Goal: Information Seeking & Learning: Learn about a topic

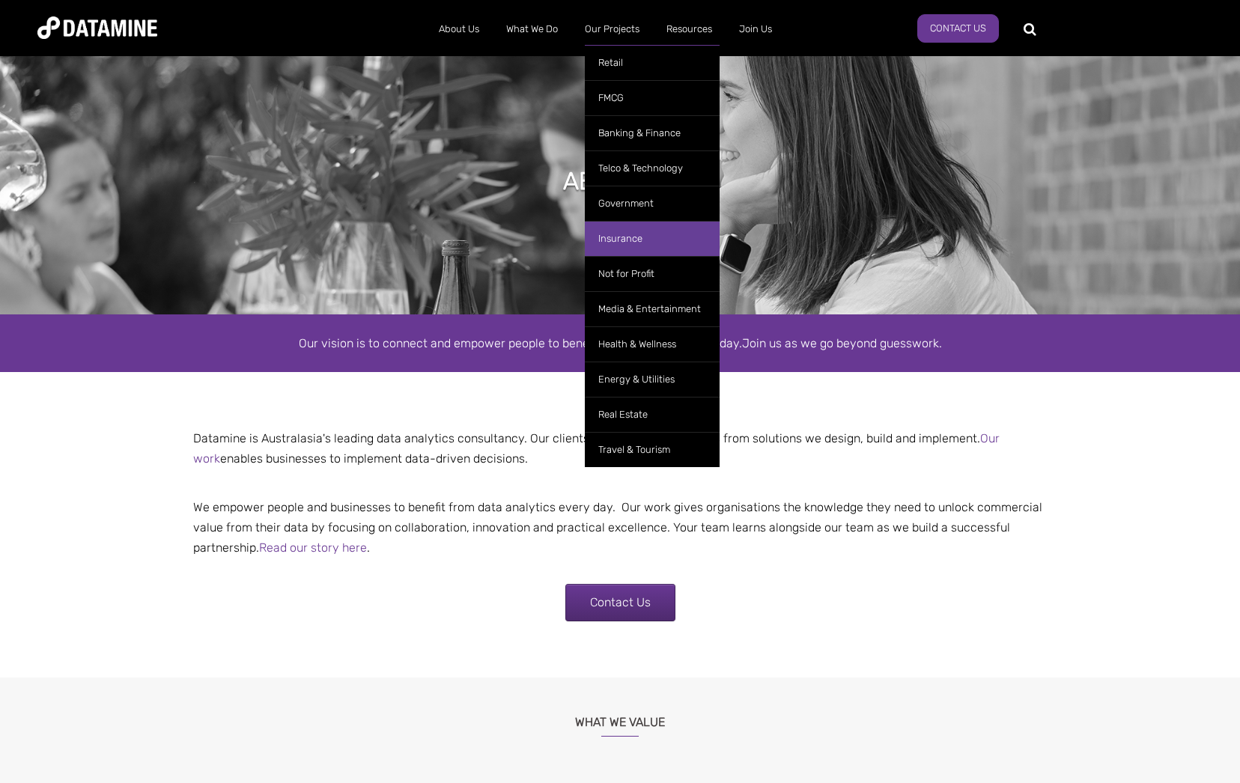
click at [617, 234] on link "Insurance" at bounding box center [652, 238] width 135 height 35
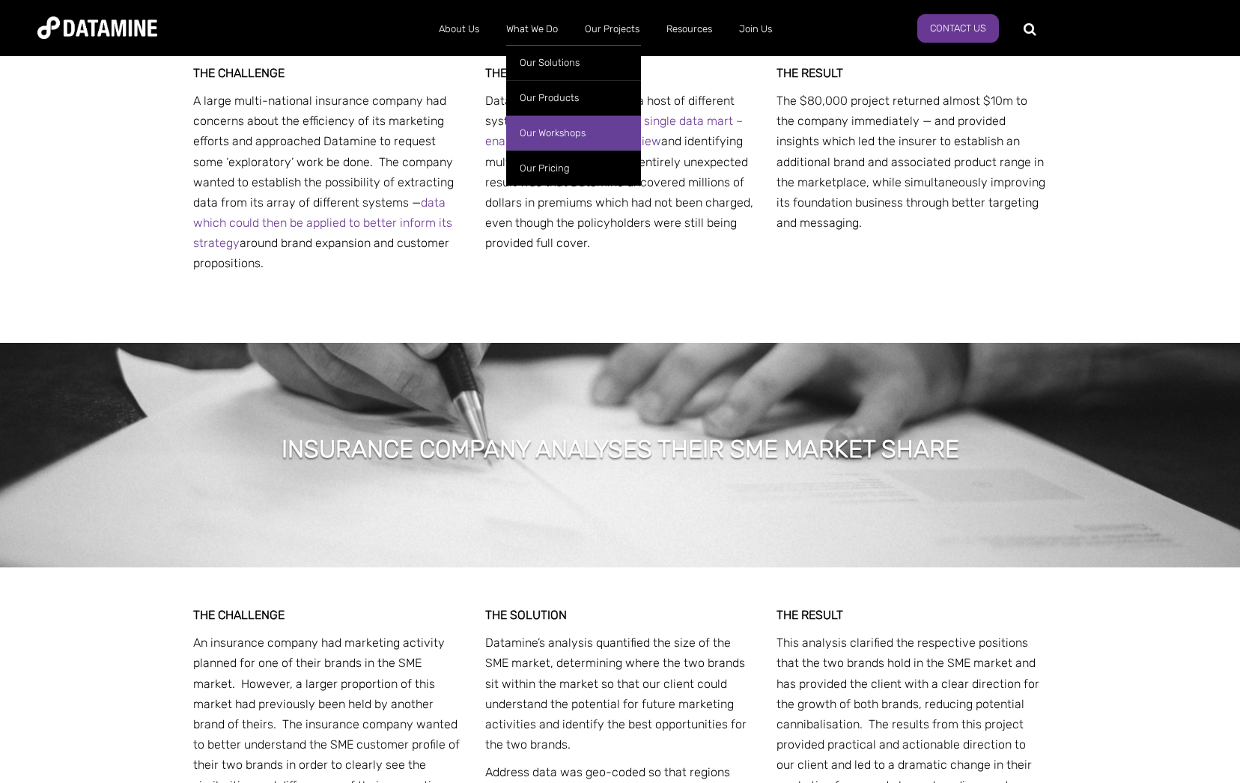
scroll to position [1123, 0]
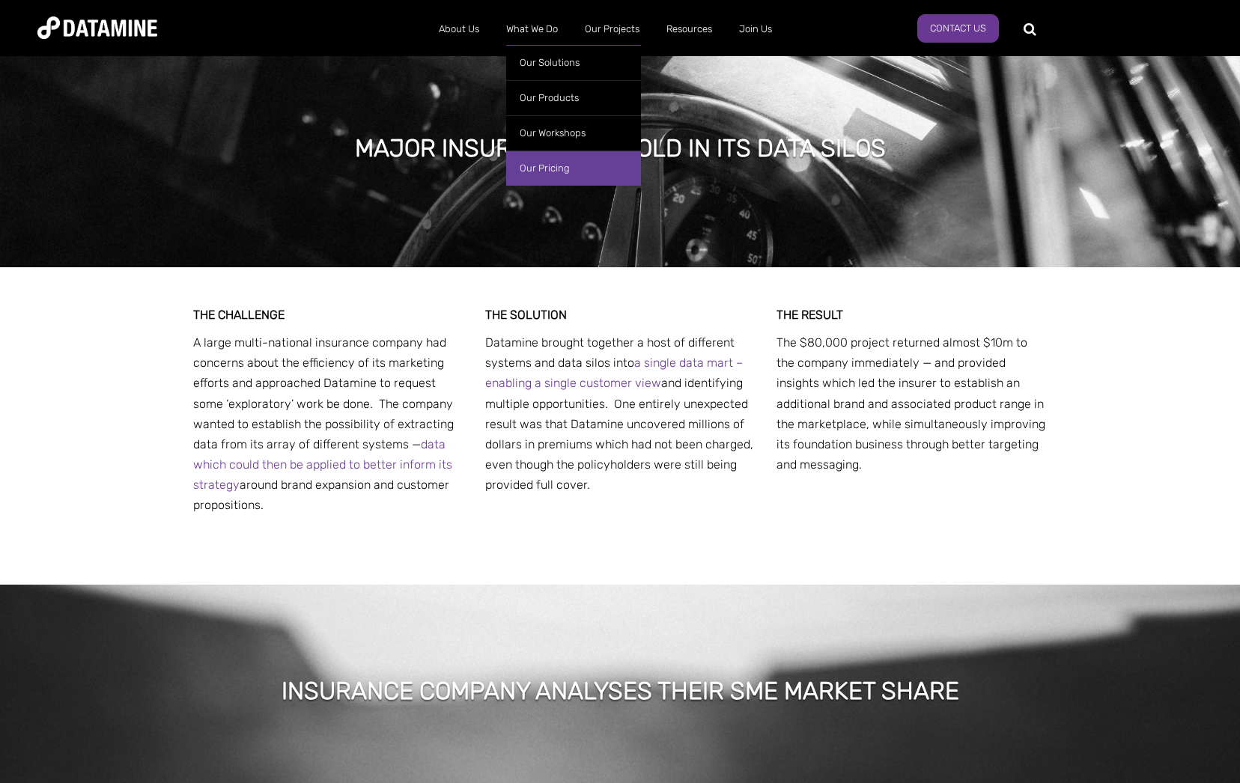
click at [553, 167] on link "Our Pricing" at bounding box center [573, 167] width 135 height 35
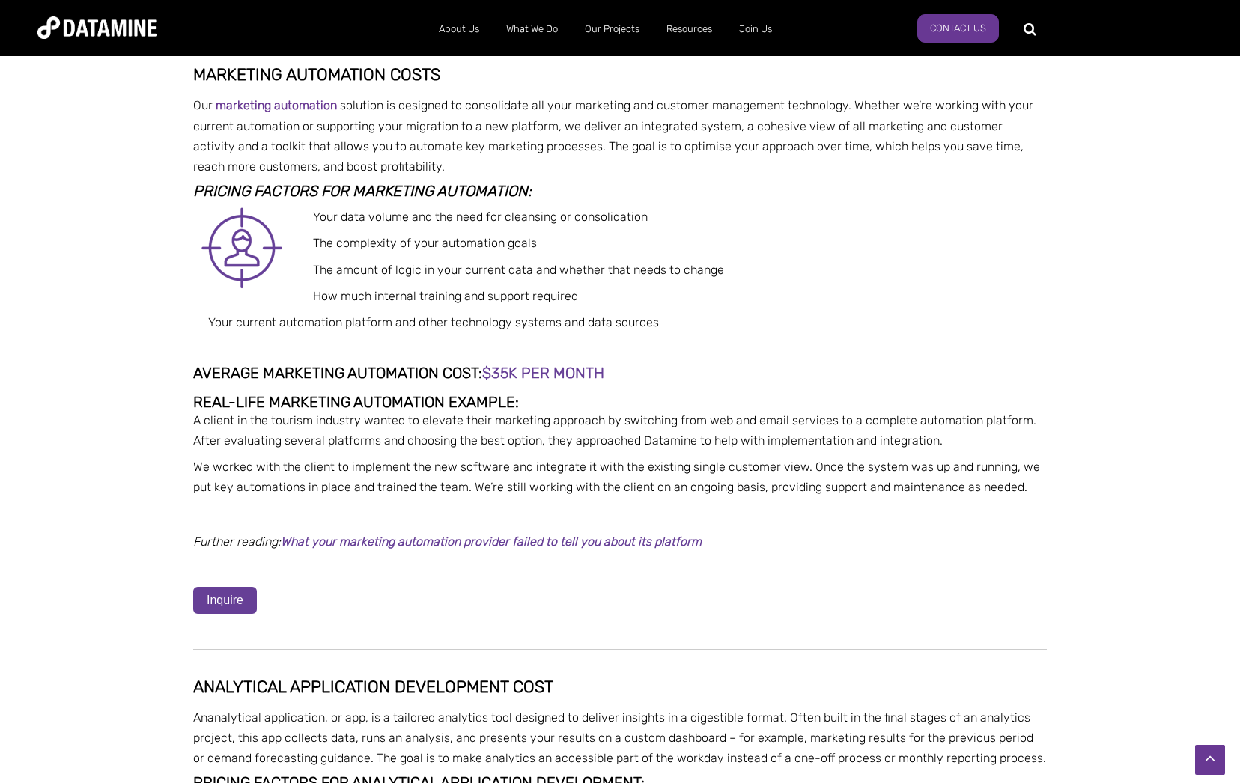
scroll to position [2096, 0]
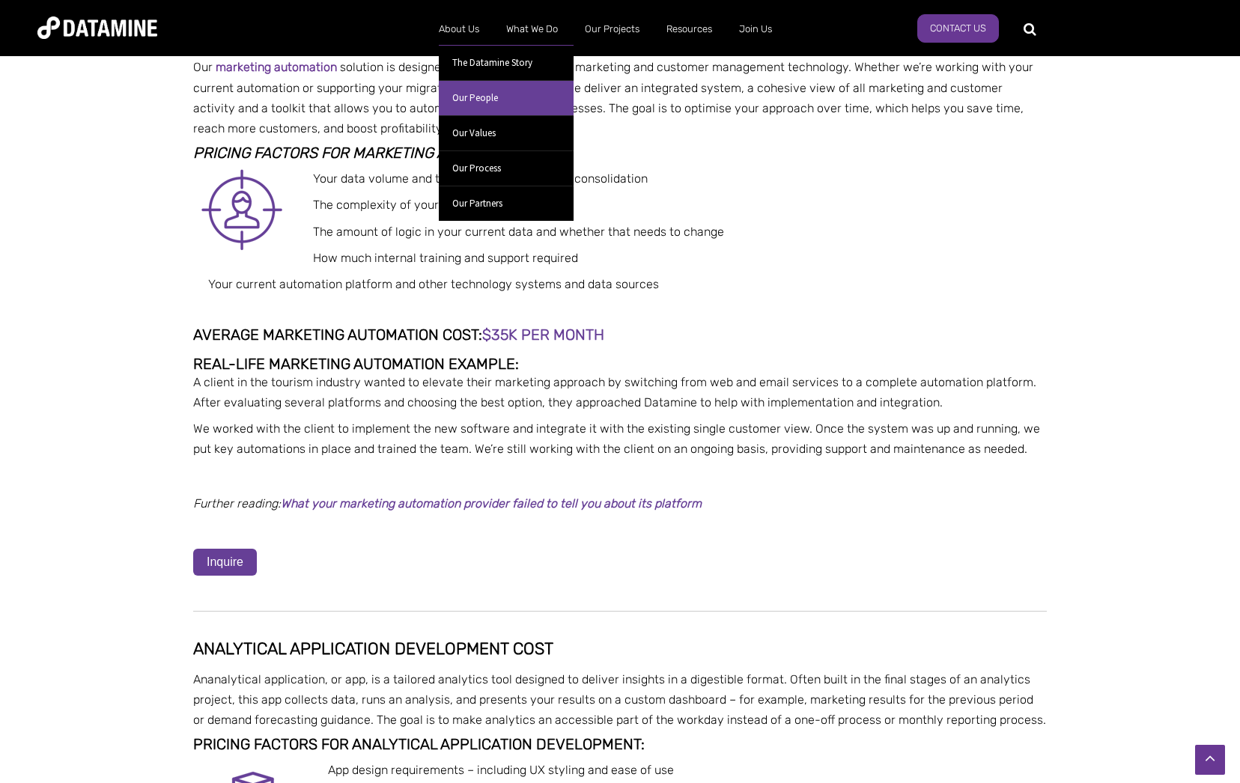
click at [476, 97] on link "Our People" at bounding box center [506, 97] width 135 height 35
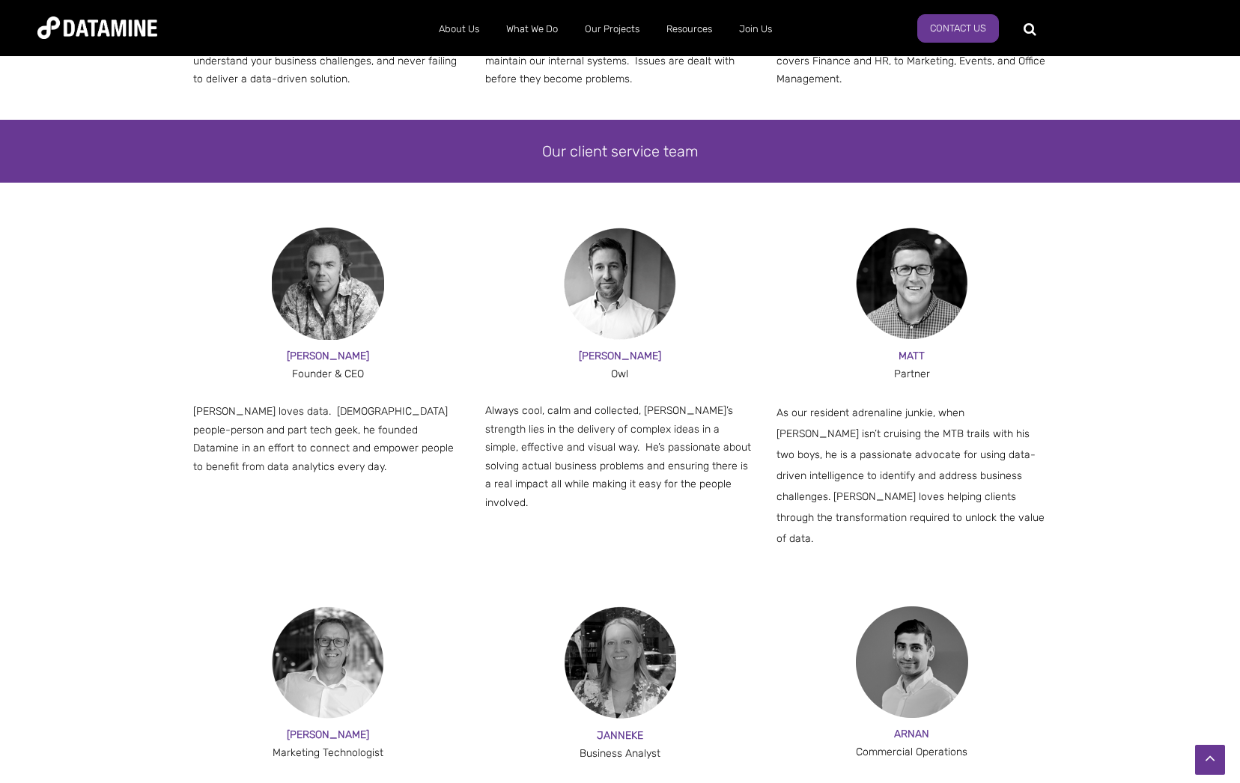
scroll to position [823, 0]
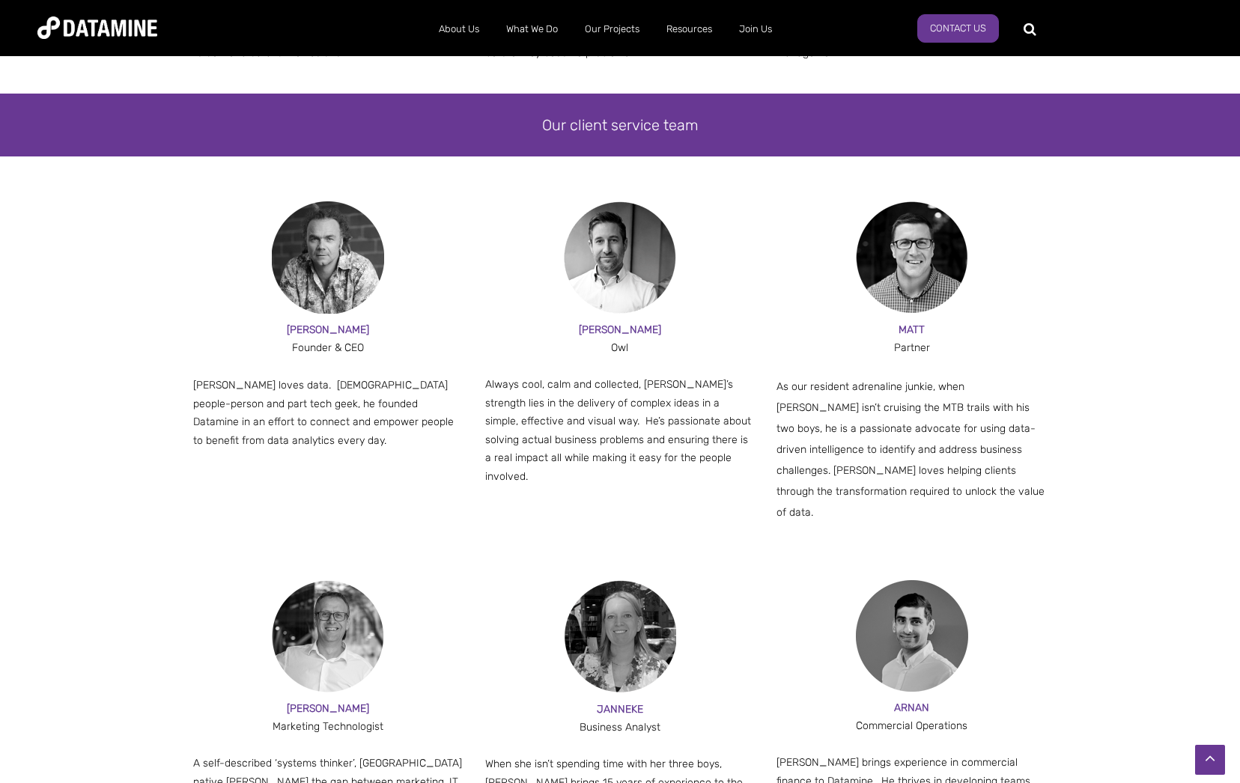
click at [204, 383] on span "[PERSON_NAME] loves data. [DEMOGRAPHIC_DATA] people-person and part tech geek, …" at bounding box center [323, 413] width 261 height 68
click at [214, 383] on span "[PERSON_NAME] loves data. [DEMOGRAPHIC_DATA] people-person and part tech geek, …" at bounding box center [323, 413] width 261 height 68
drag, startPoint x: 214, startPoint y: 383, endPoint x: 341, endPoint y: 389, distance: 127.4
click at [341, 389] on span "[PERSON_NAME] loves data. [DEMOGRAPHIC_DATA] people-person and part tech geek, …" at bounding box center [323, 413] width 261 height 68
click at [329, 277] on img at bounding box center [328, 257] width 112 height 112
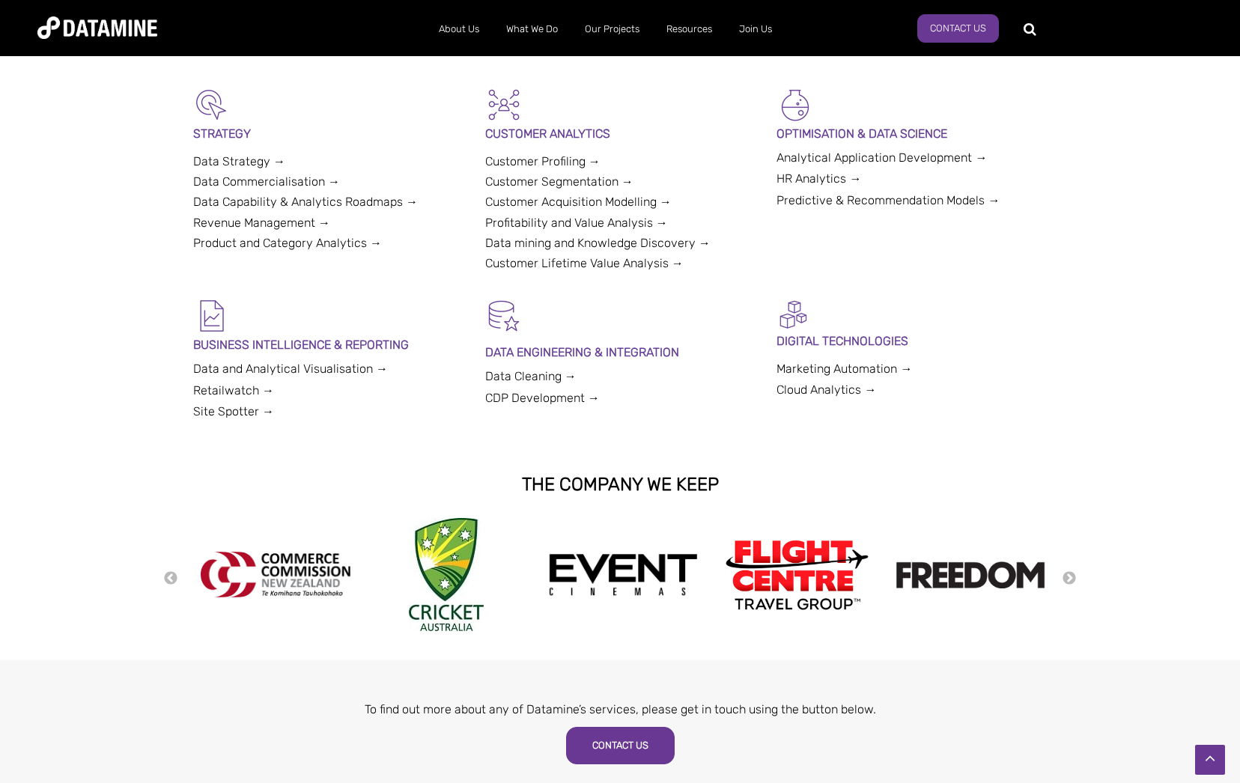
scroll to position [449, 0]
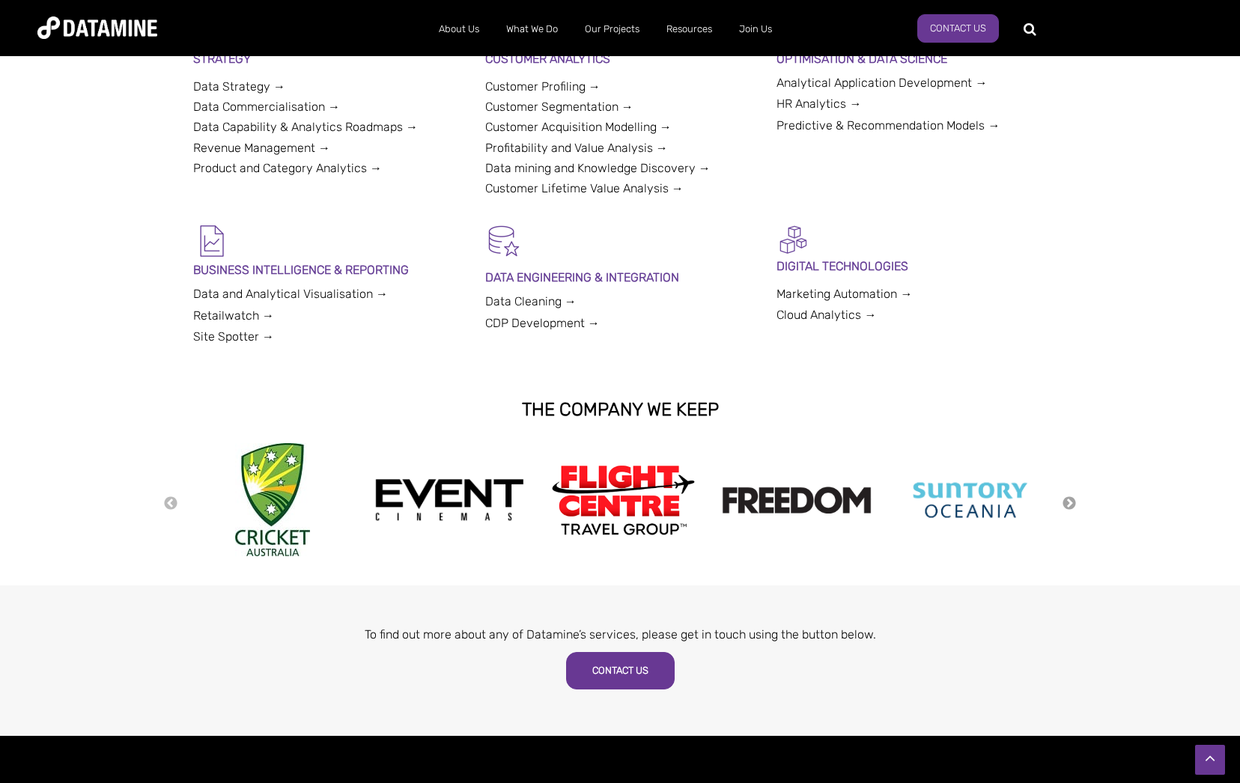
click at [1065, 505] on button "Next" at bounding box center [1068, 504] width 15 height 16
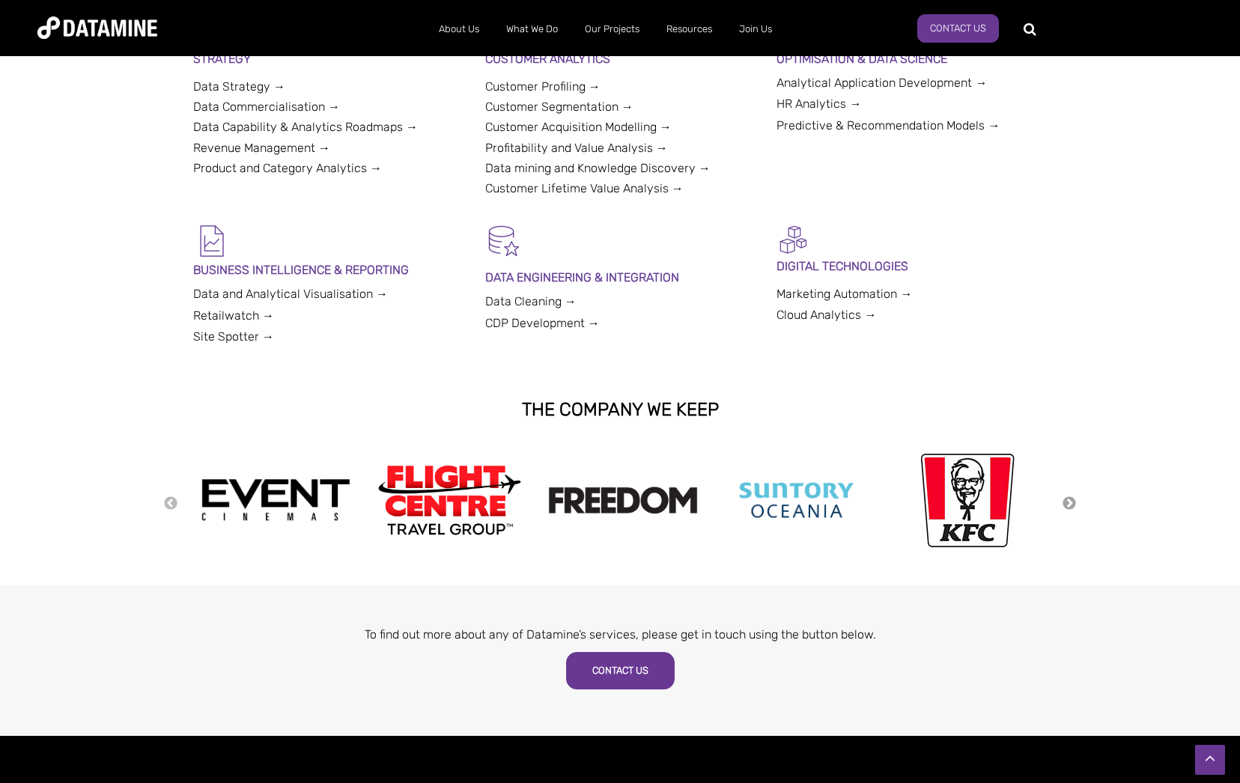
click at [1065, 505] on button "Next" at bounding box center [1068, 504] width 15 height 16
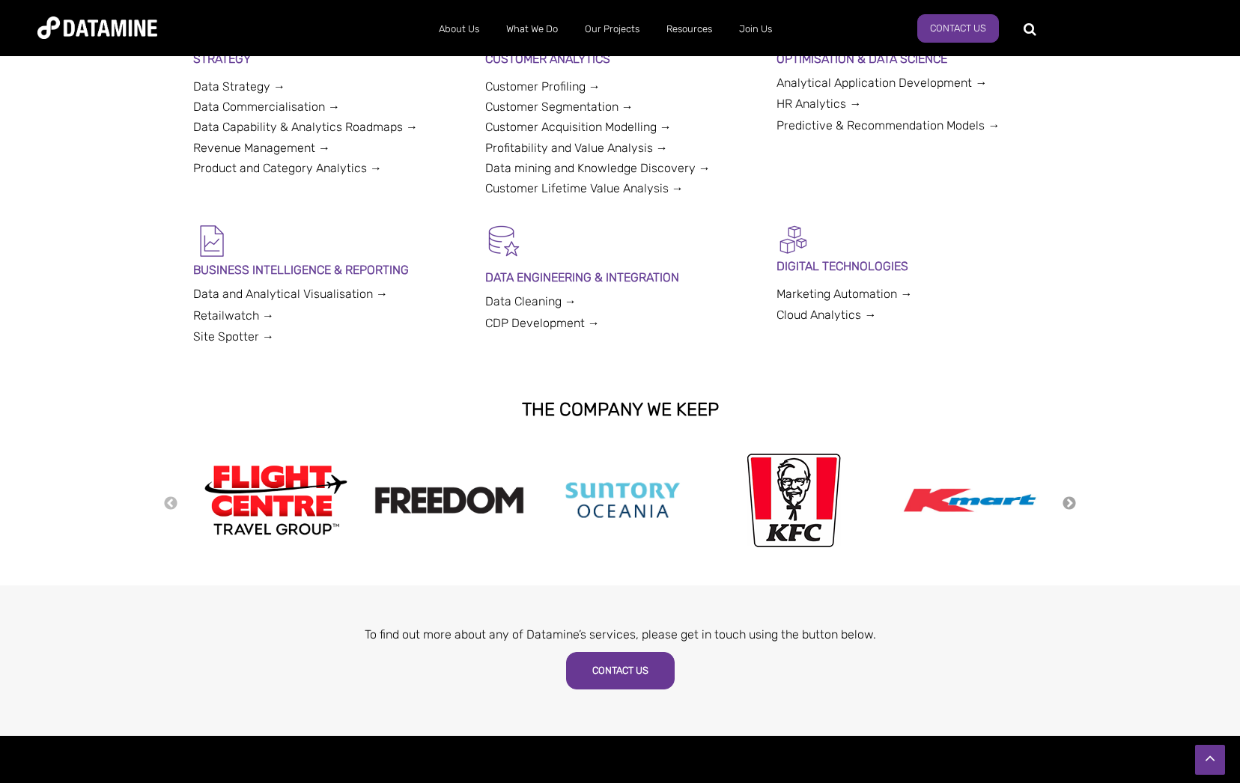
click at [1065, 505] on button "Next" at bounding box center [1068, 504] width 15 height 16
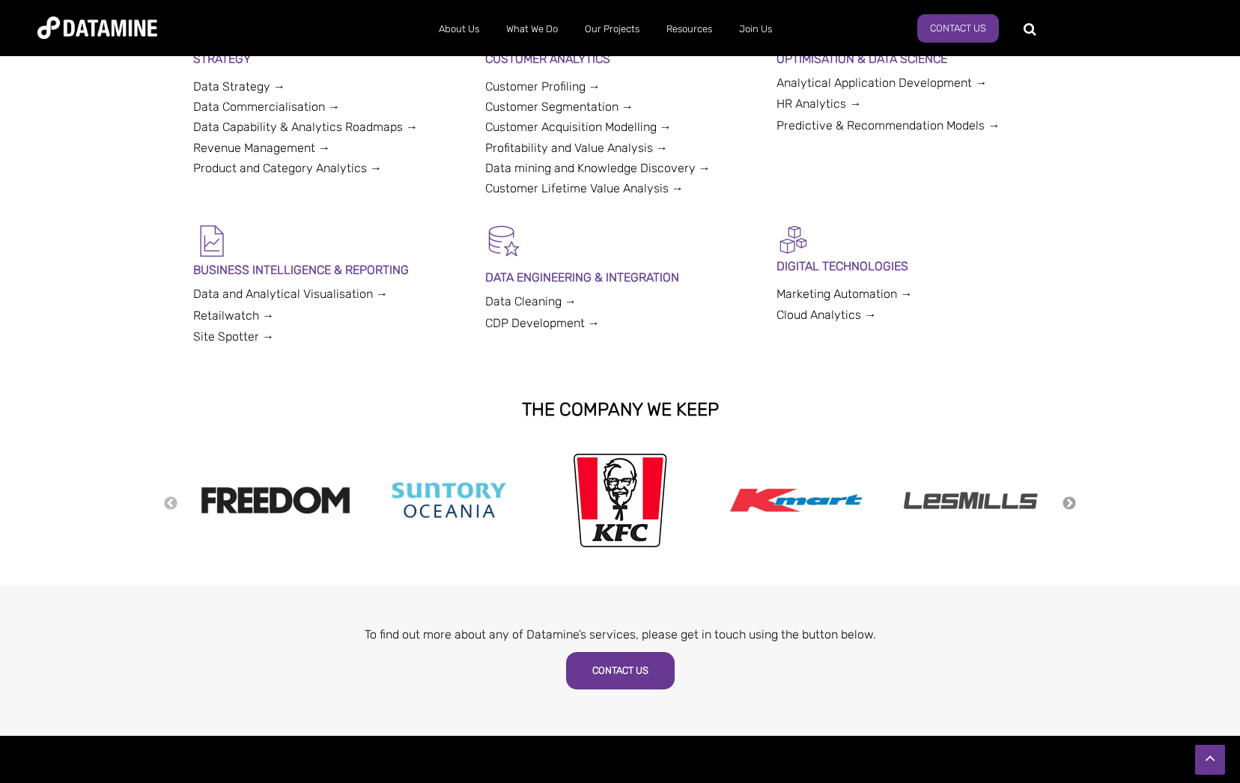
click at [1065, 505] on button "Next" at bounding box center [1068, 504] width 15 height 16
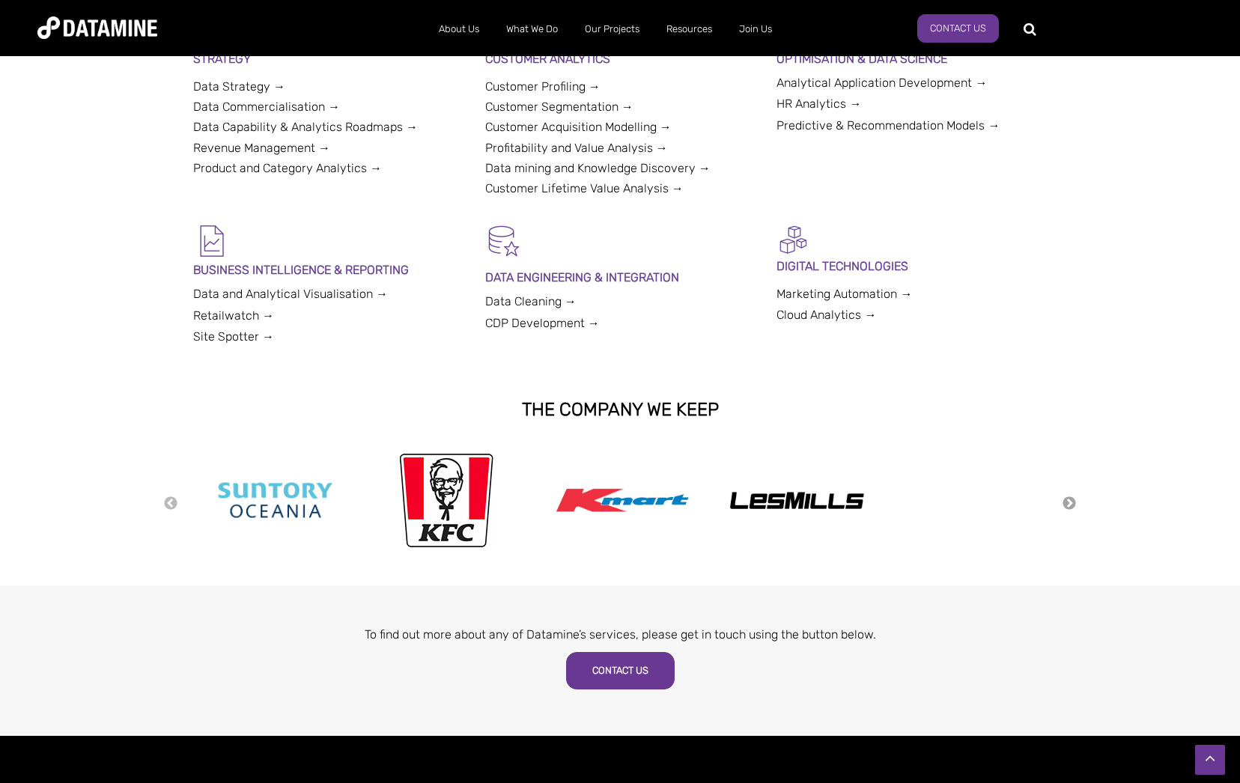
click at [1065, 505] on button "Next" at bounding box center [1068, 504] width 15 height 16
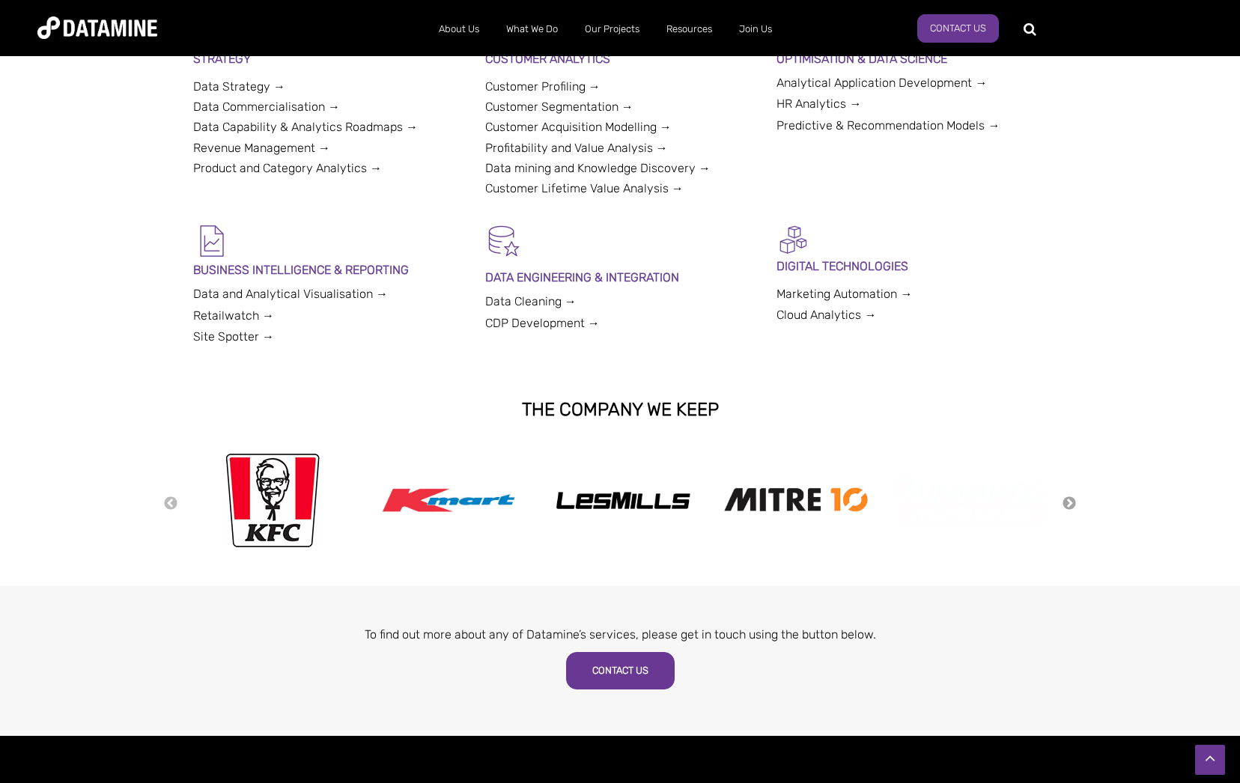
click at [1065, 505] on button "Next" at bounding box center [1068, 504] width 15 height 16
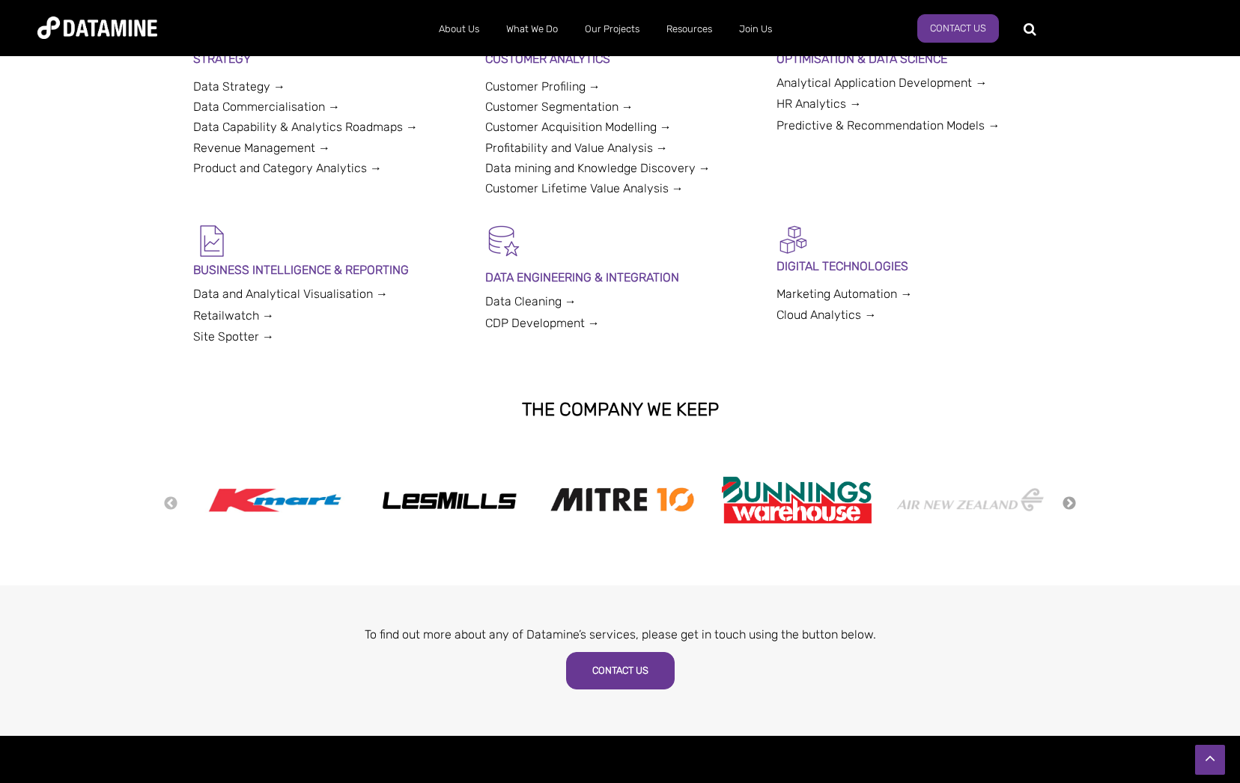
click at [1065, 505] on button "Next" at bounding box center [1068, 504] width 15 height 16
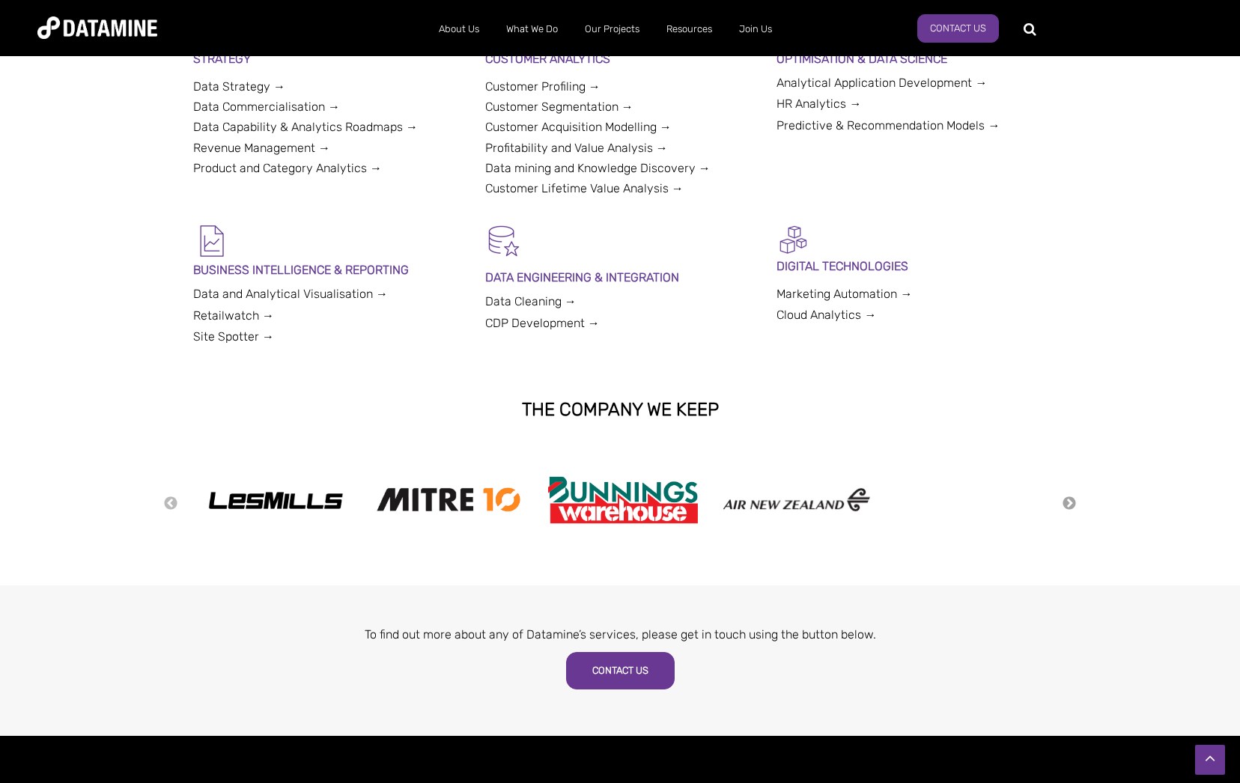
click at [1065, 505] on button "Next" at bounding box center [1068, 504] width 15 height 16
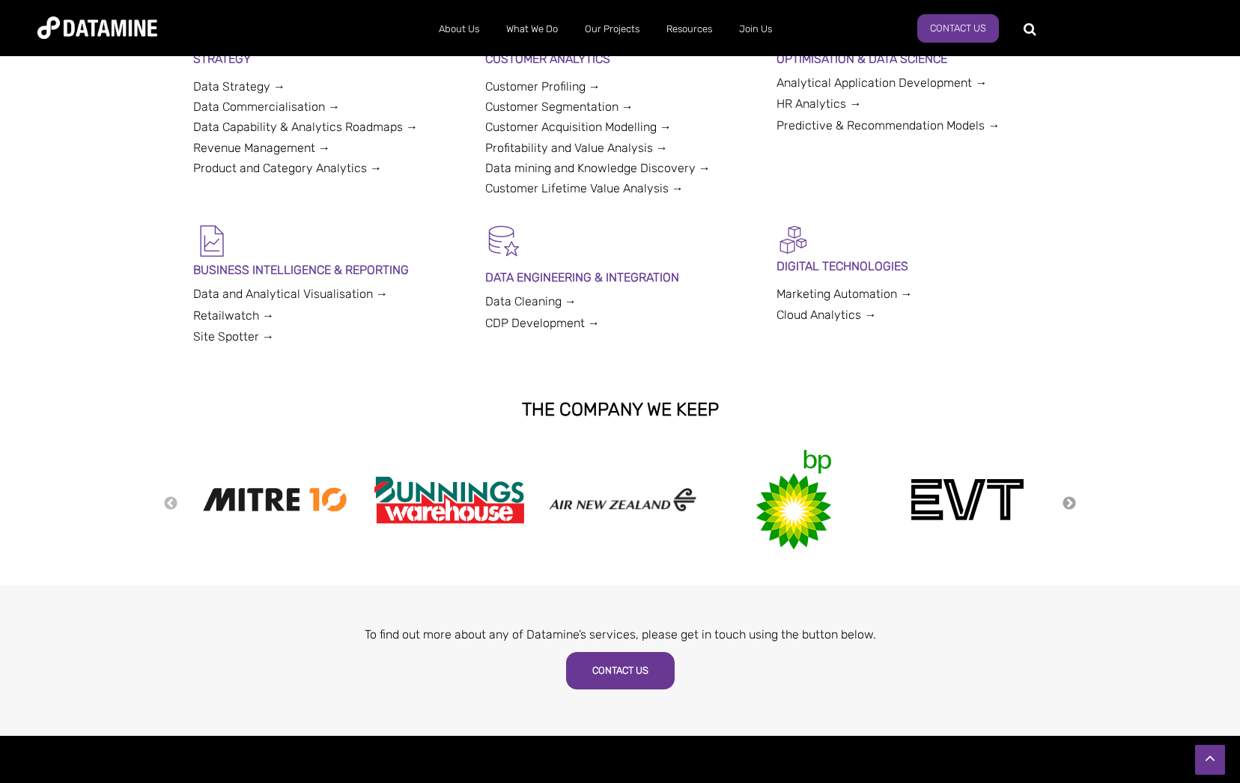
click at [1065, 505] on button "Next" at bounding box center [1068, 504] width 15 height 16
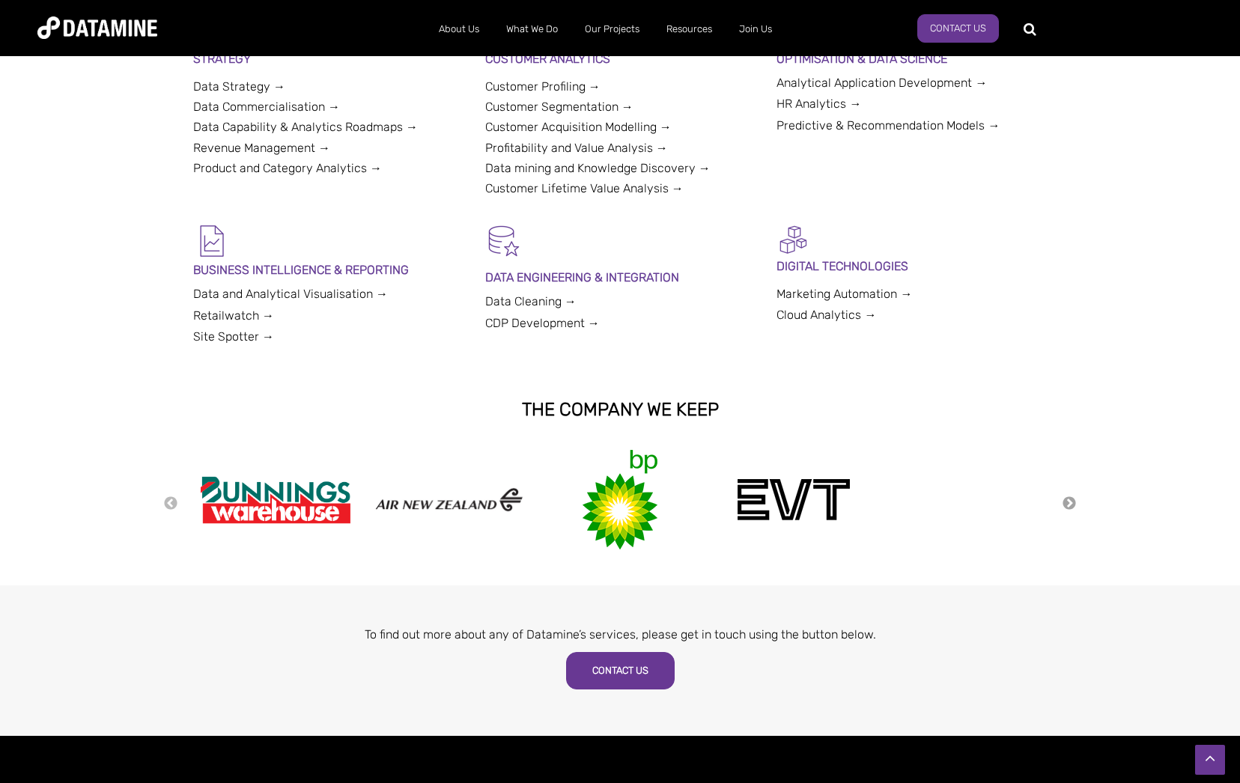
click at [1065, 505] on button "Next" at bounding box center [1068, 504] width 15 height 16
click at [1066, 505] on button "Next" at bounding box center [1068, 504] width 15 height 16
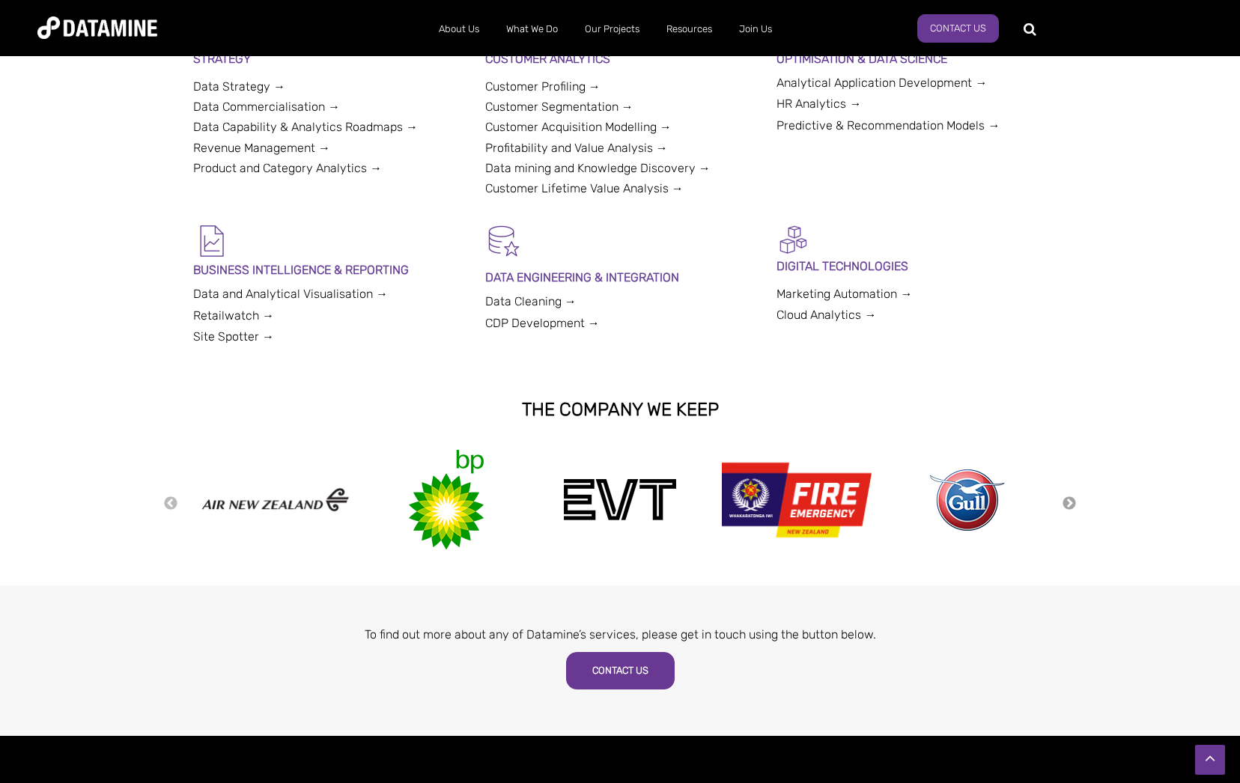
click at [1066, 505] on button "Next" at bounding box center [1068, 504] width 15 height 16
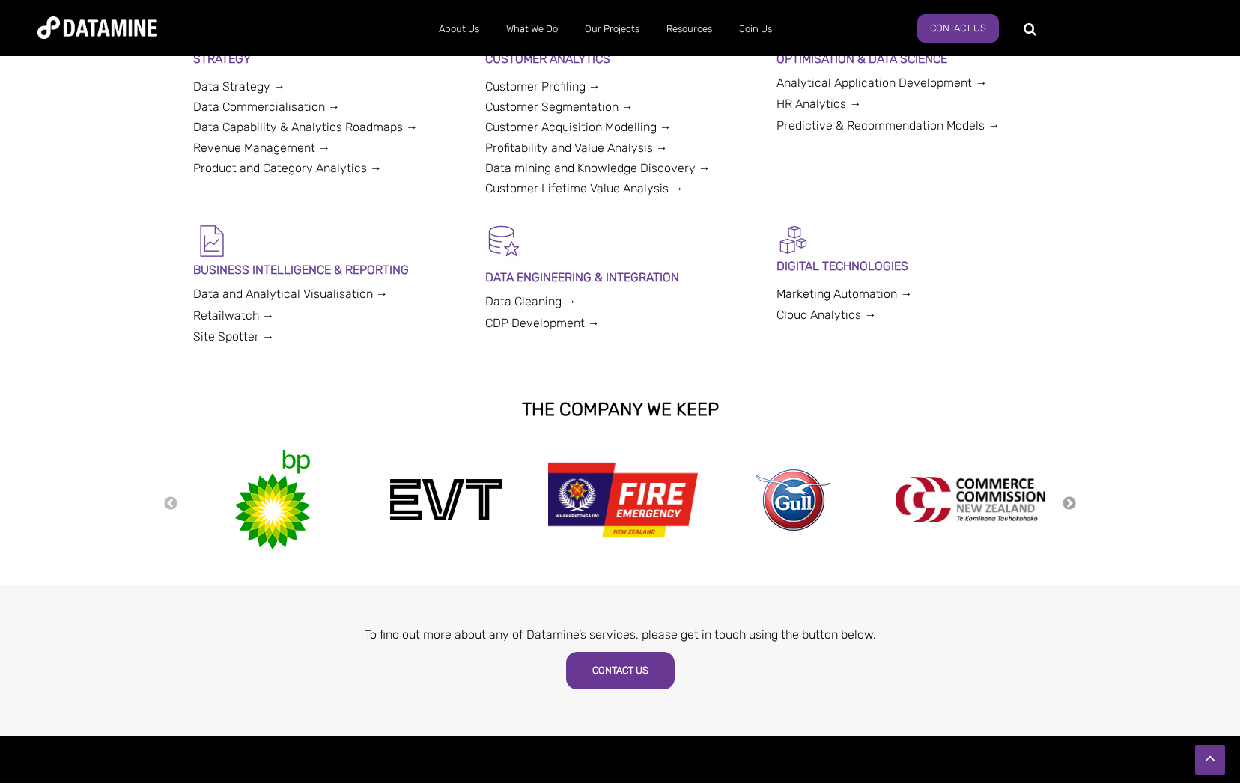
click at [1066, 505] on button "Next" at bounding box center [1068, 504] width 15 height 16
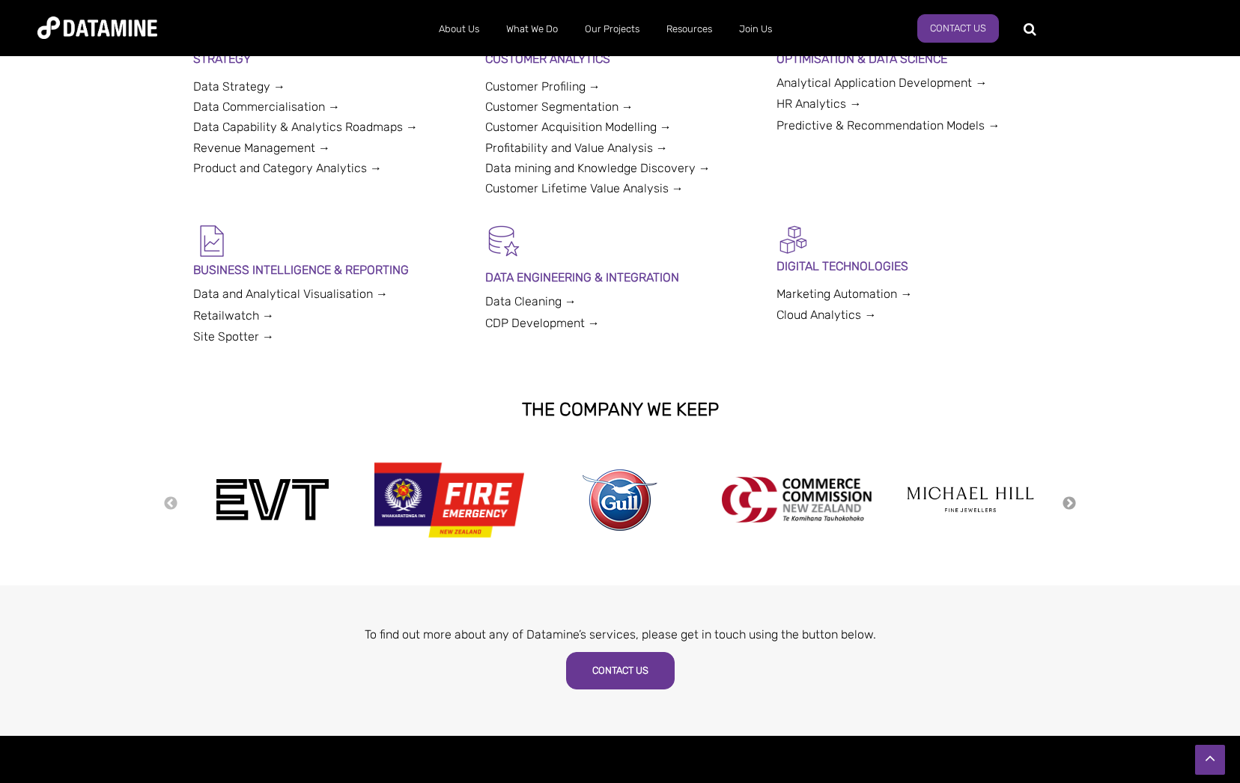
click at [1066, 505] on button "Next" at bounding box center [1068, 504] width 15 height 16
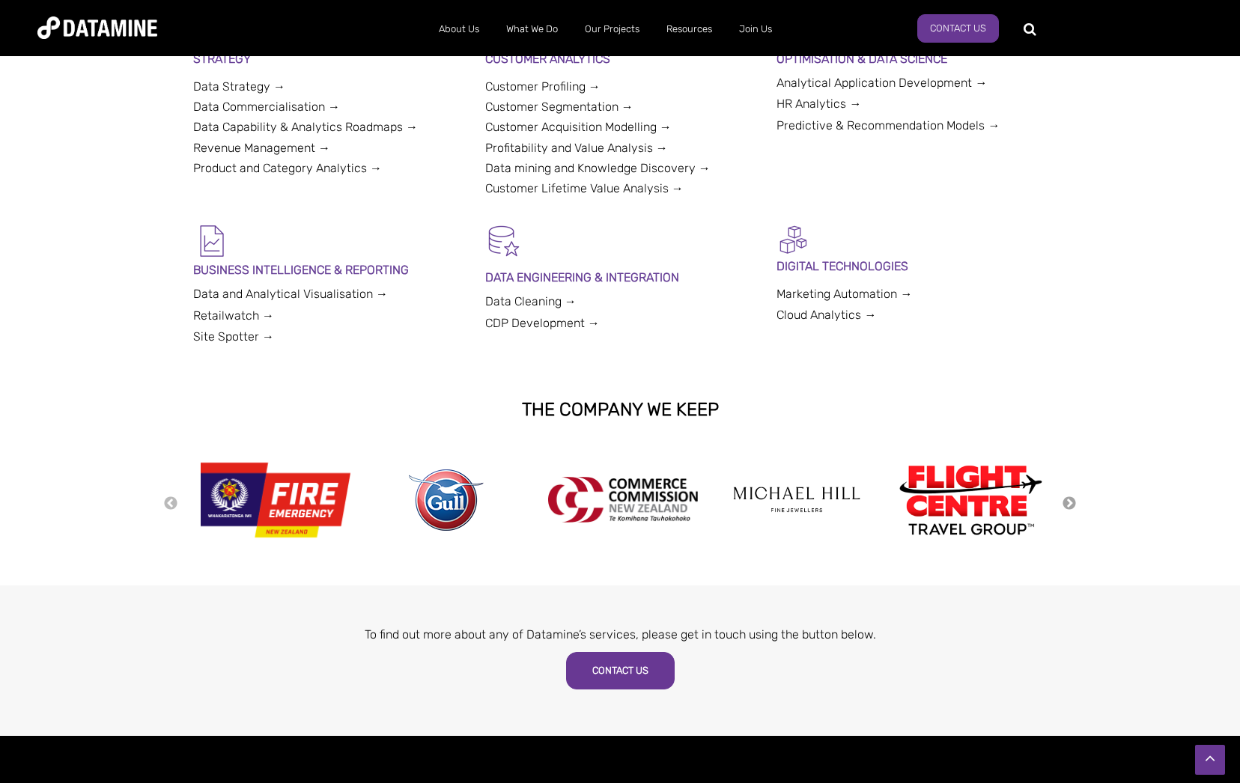
click at [1066, 505] on button "Next" at bounding box center [1068, 504] width 15 height 16
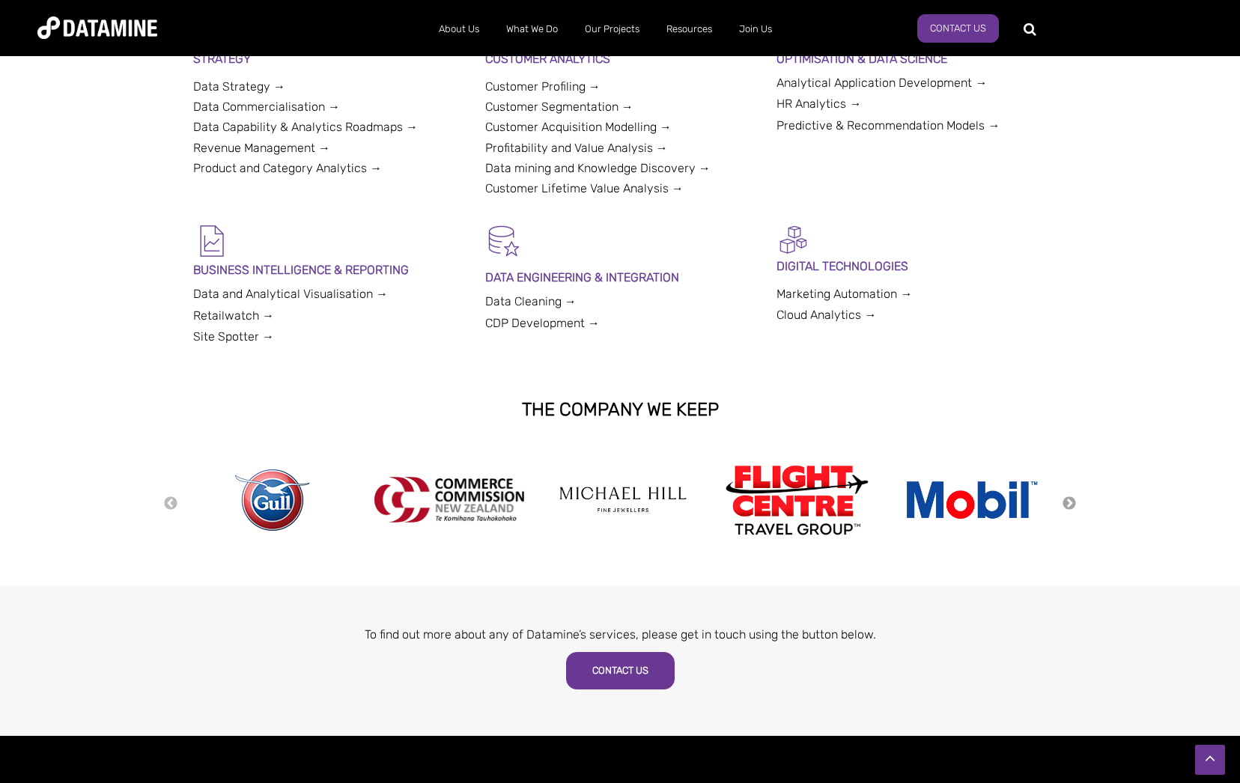
click at [1066, 505] on button "Next" at bounding box center [1068, 504] width 15 height 16
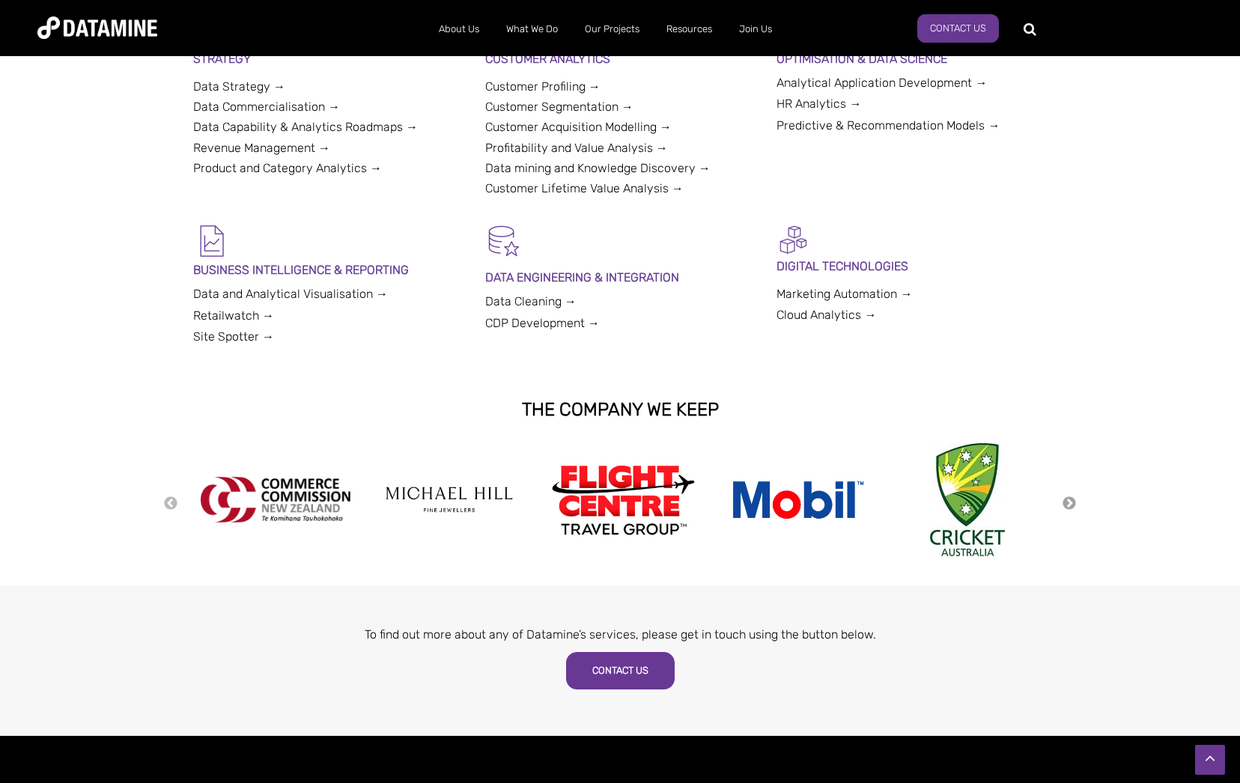
click at [1066, 505] on button "Next" at bounding box center [1068, 504] width 15 height 16
click at [1066, 504] on button "Next" at bounding box center [1068, 504] width 15 height 16
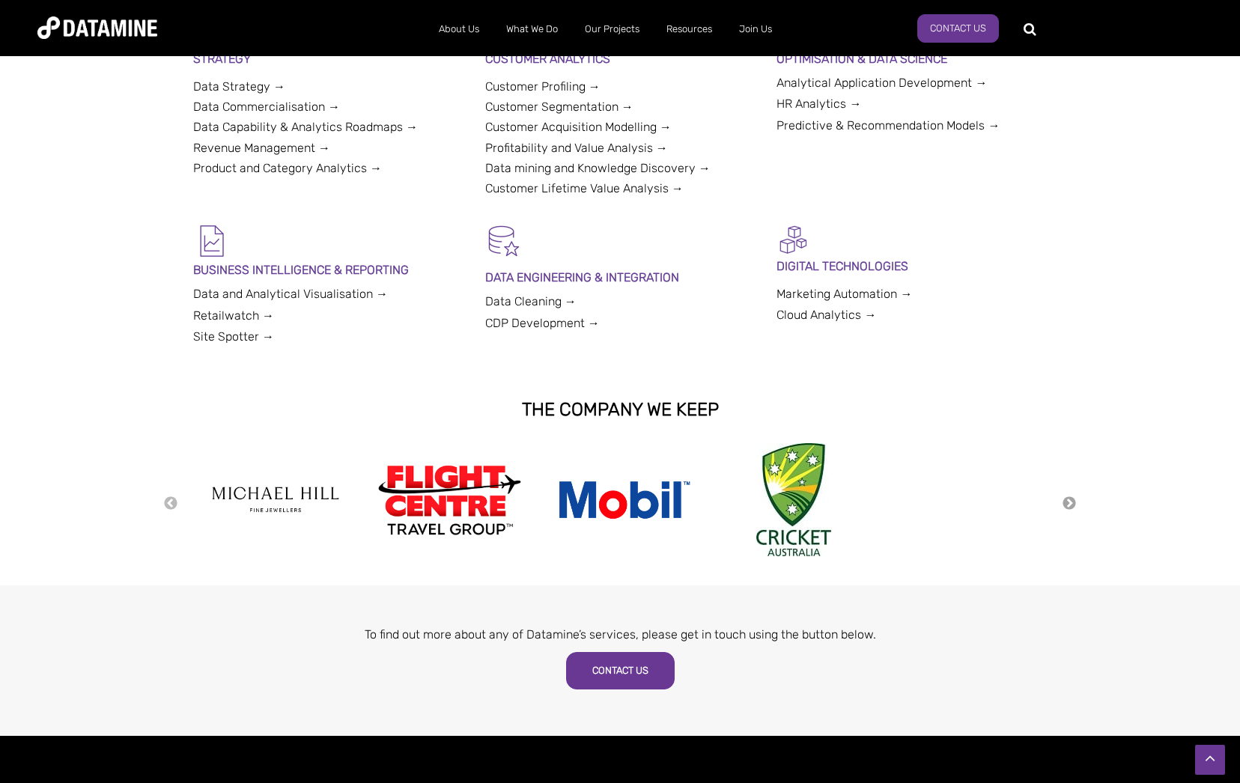
click at [1066, 504] on button "Next" at bounding box center [1068, 504] width 15 height 16
click at [1067, 505] on button "Next" at bounding box center [1068, 504] width 15 height 16
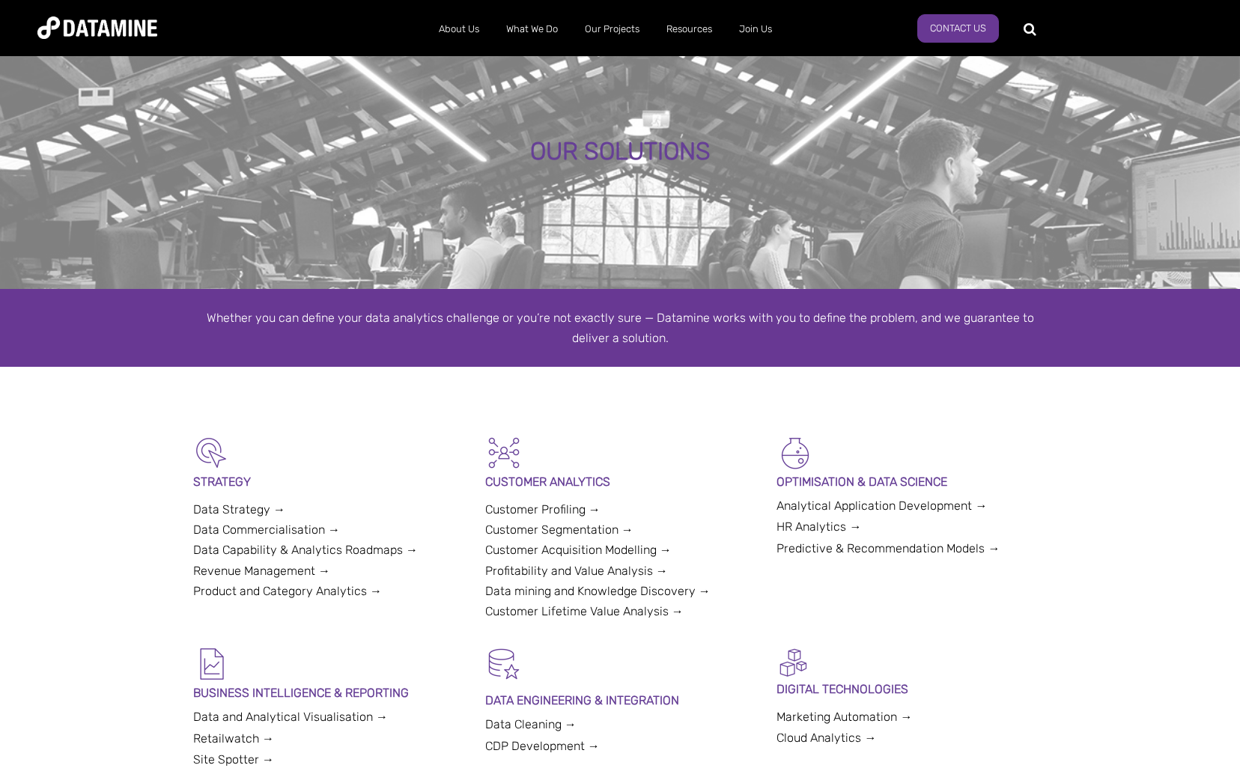
scroll to position [0, 0]
